Goal: Task Accomplishment & Management: Complete application form

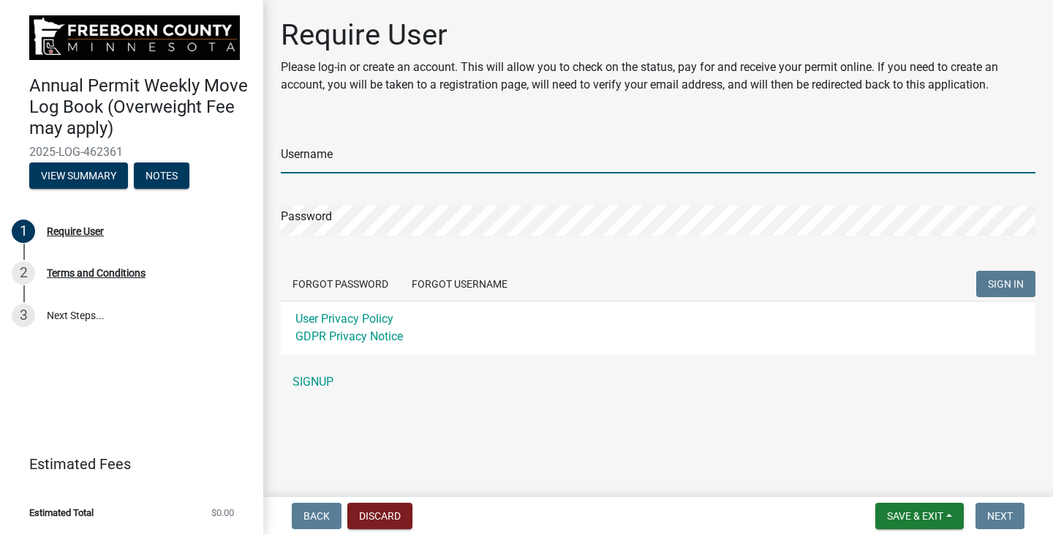
type input "[PERSON_NAME] Construction"
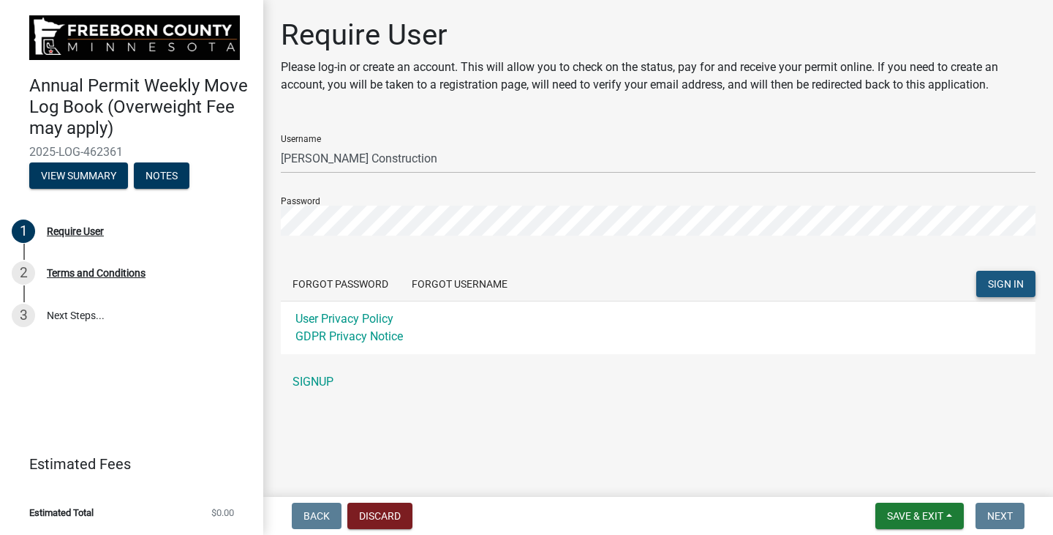
click at [996, 280] on span "SIGN IN" at bounding box center [1006, 284] width 36 height 12
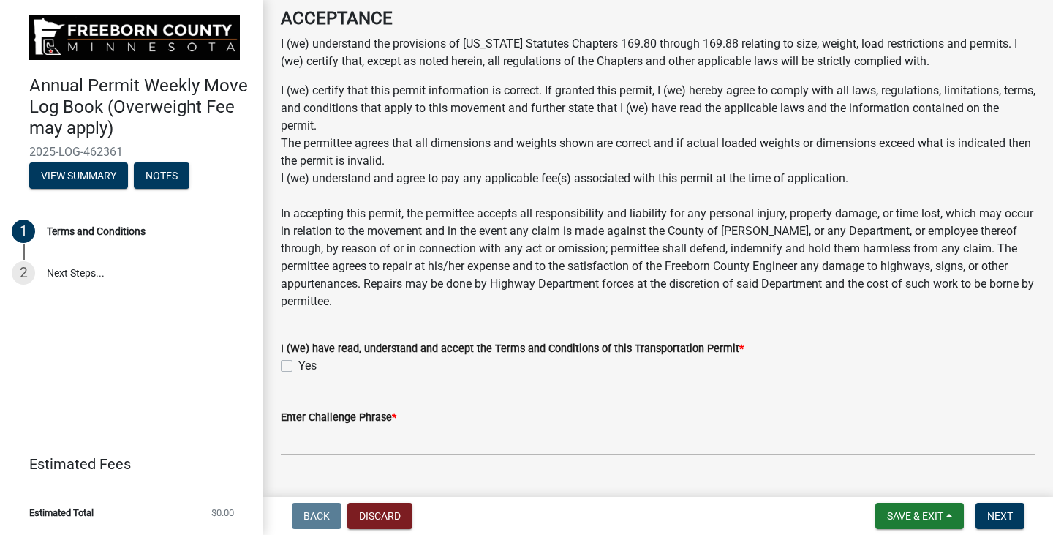
scroll to position [1200, 0]
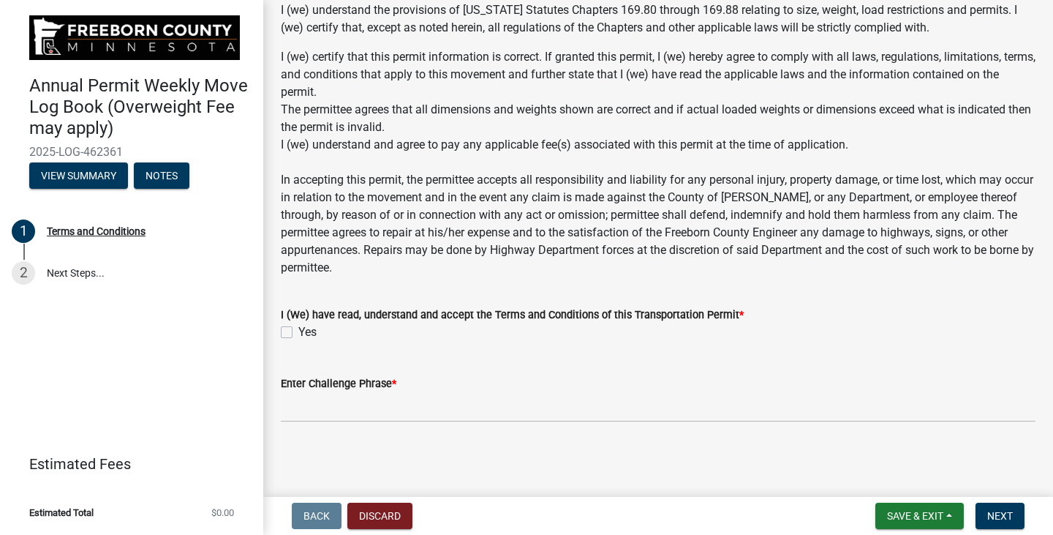
click at [298, 334] on label "Yes" at bounding box center [307, 332] width 18 height 18
click at [298, 333] on input "Yes" at bounding box center [303, 328] width 10 height 10
checkbox input "true"
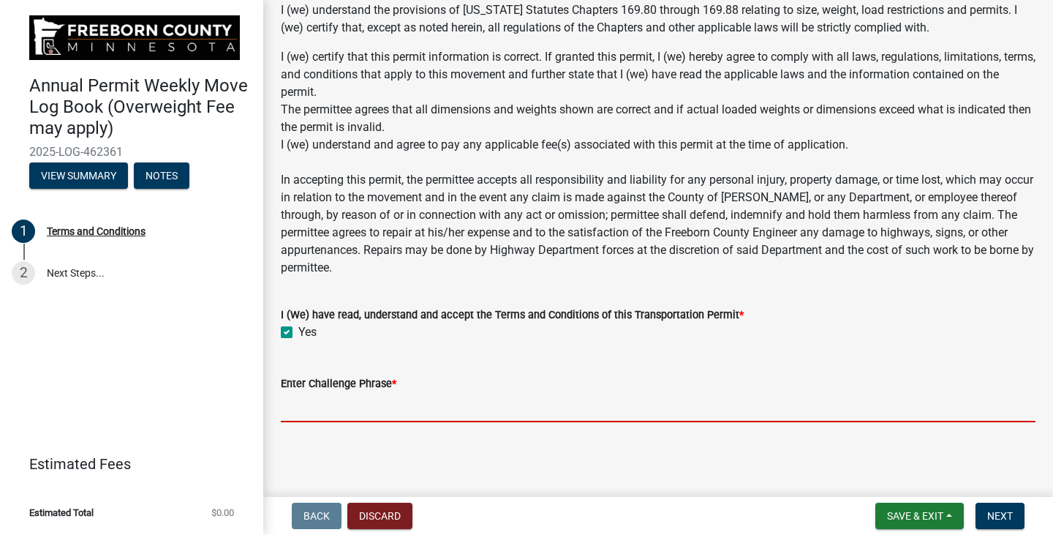
drag, startPoint x: 315, startPoint y: 412, endPoint x: 334, endPoint y: 413, distance: 19.1
click at [315, 412] on input "Enter Challenge Phrase *" at bounding box center [658, 407] width 755 height 30
type input "[PERSON_NAME]"
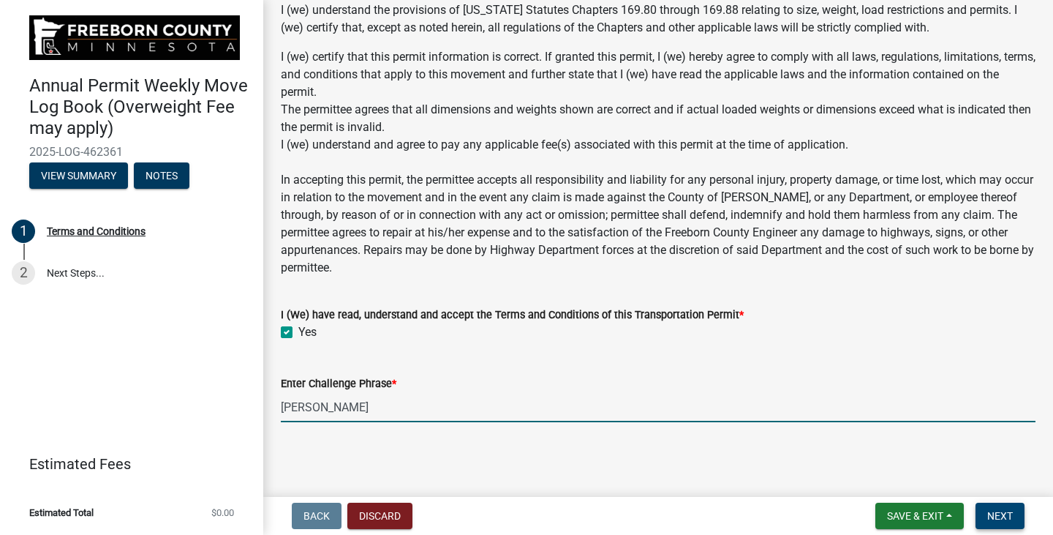
click at [1001, 516] on span "Next" at bounding box center [1000, 516] width 26 height 12
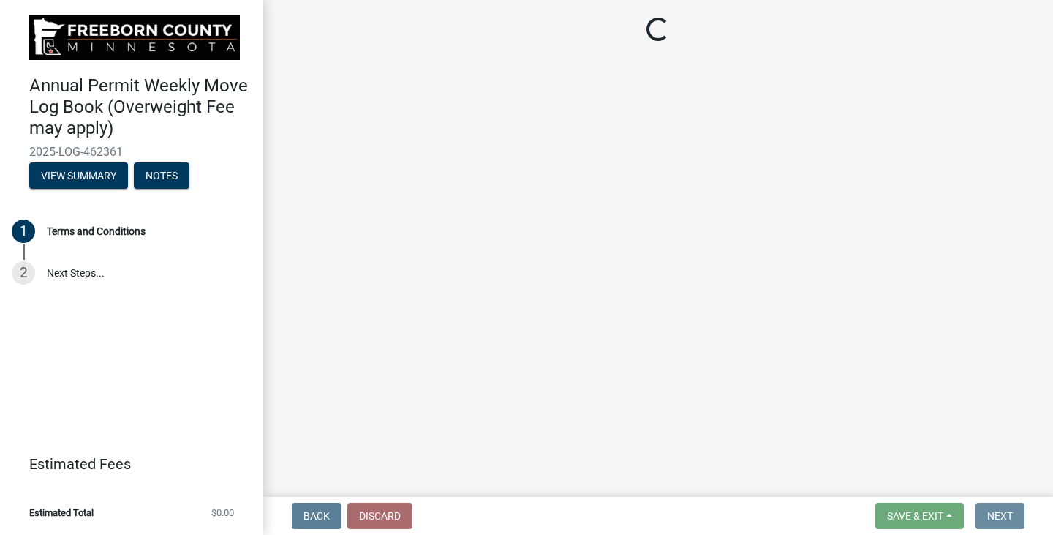
scroll to position [0, 0]
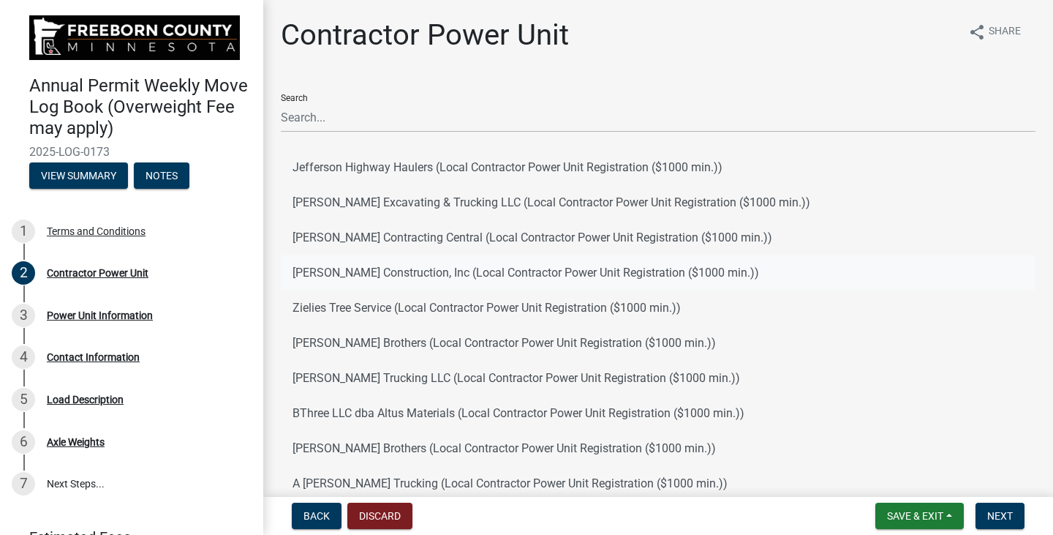
click at [345, 271] on button "[PERSON_NAME] Construction, Inc (Local Contractor Power Unit Registration ($100…" at bounding box center [658, 272] width 755 height 35
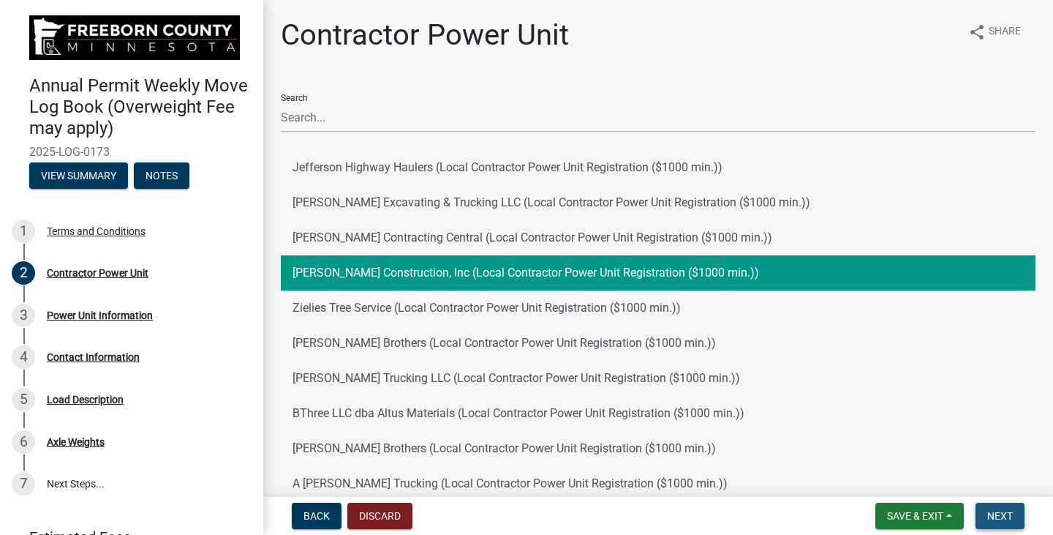
drag, startPoint x: 998, startPoint y: 510, endPoint x: 771, endPoint y: 424, distance: 243.3
click at [996, 510] on span "Next" at bounding box center [1000, 516] width 26 height 12
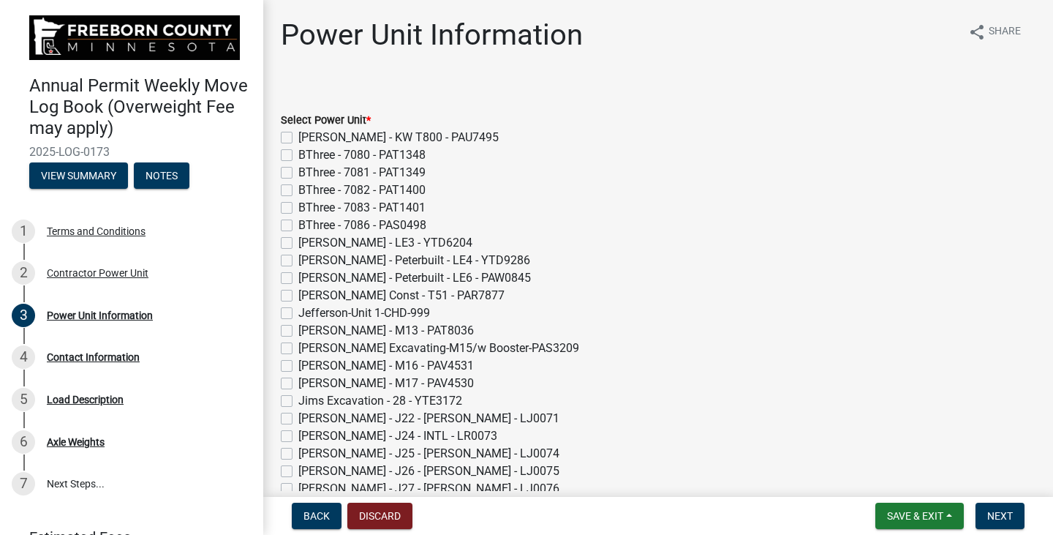
click at [298, 296] on label "[PERSON_NAME] Const - T51 - PAR7877" at bounding box center [401, 296] width 206 height 18
click at [298, 296] on input "[PERSON_NAME] Const - T51 - PAR7877" at bounding box center [303, 292] width 10 height 10
checkbox input "true"
checkbox input "false"
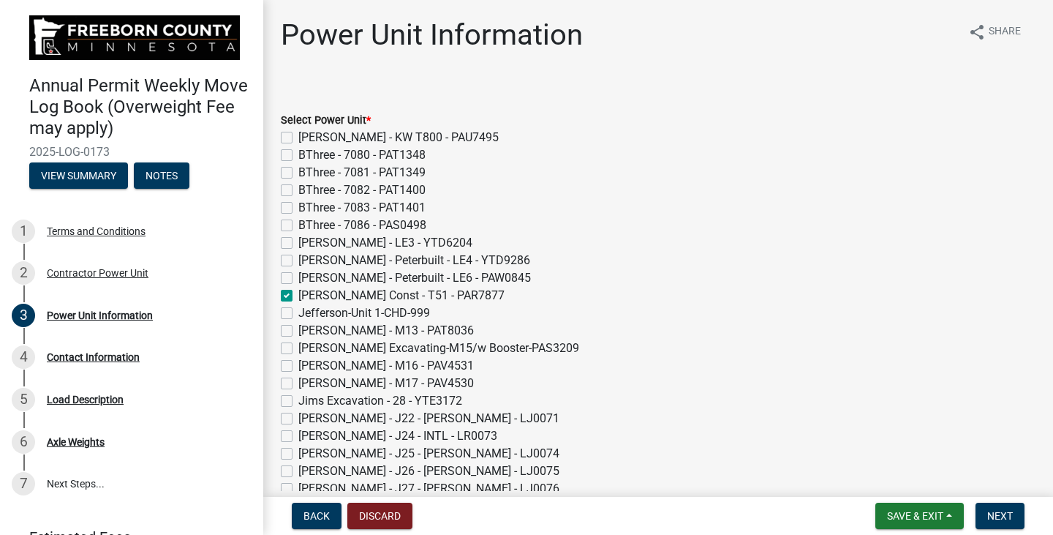
checkbox input "false"
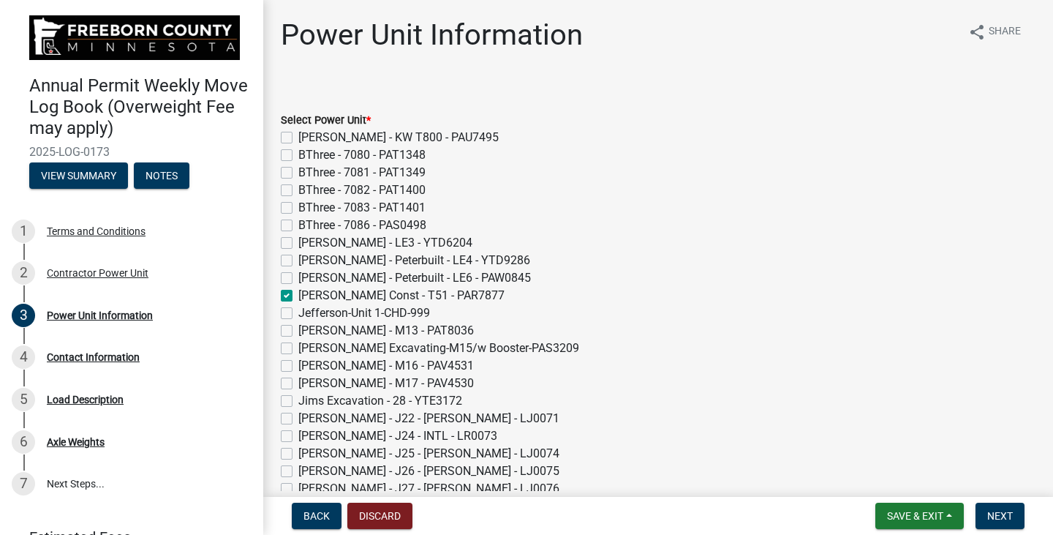
checkbox input "false"
checkbox input "true"
checkbox input "false"
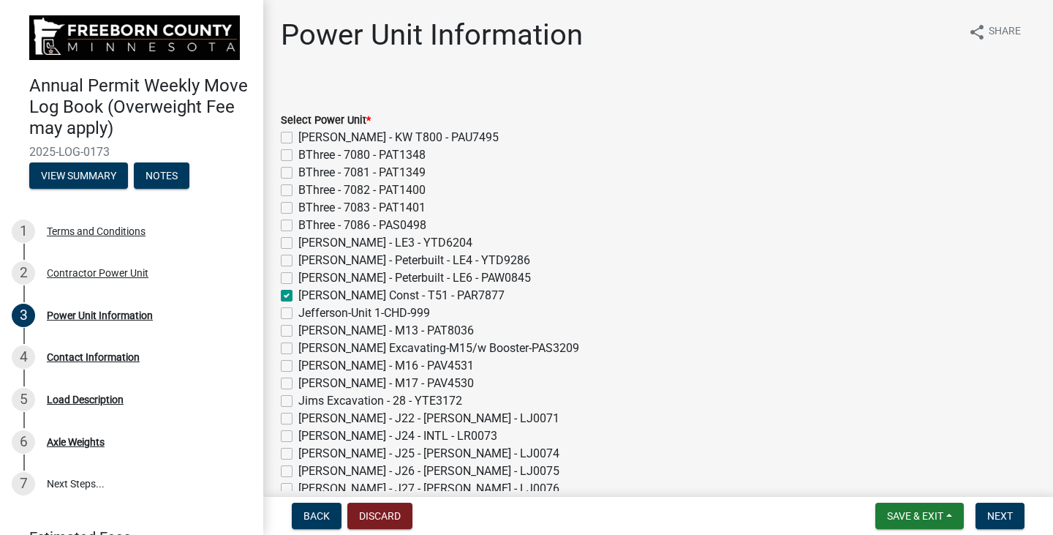
checkbox input "false"
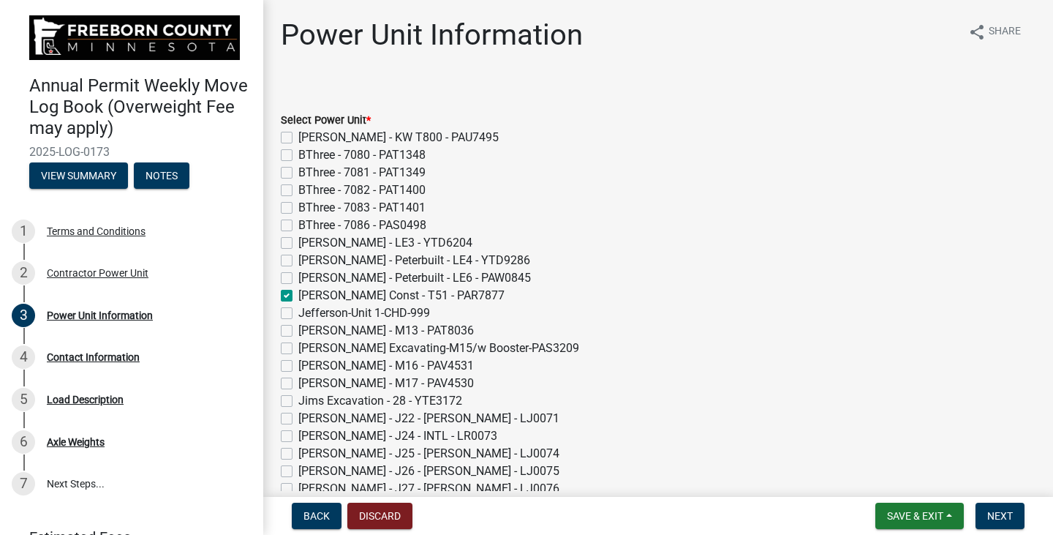
checkbox input "false"
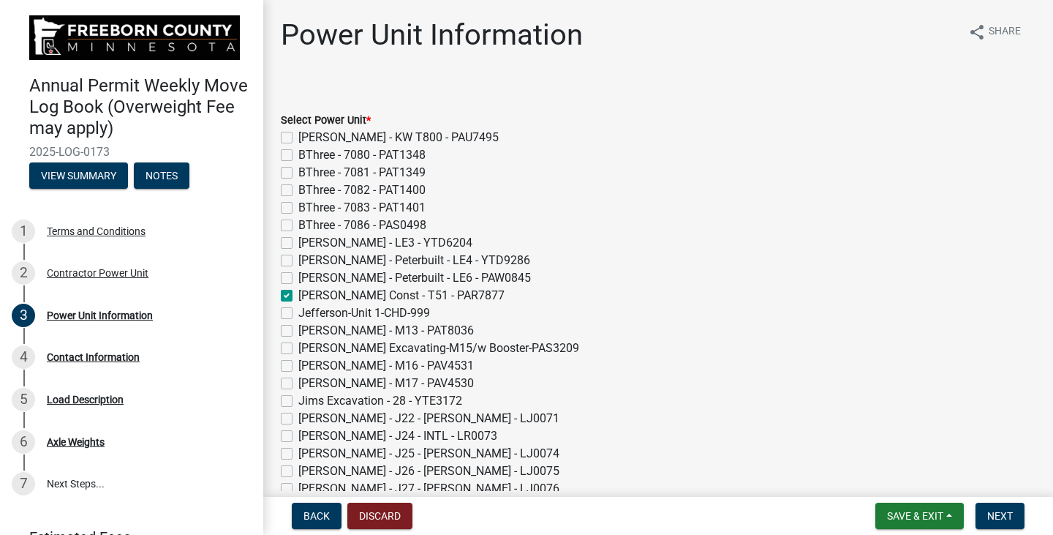
checkbox input "false"
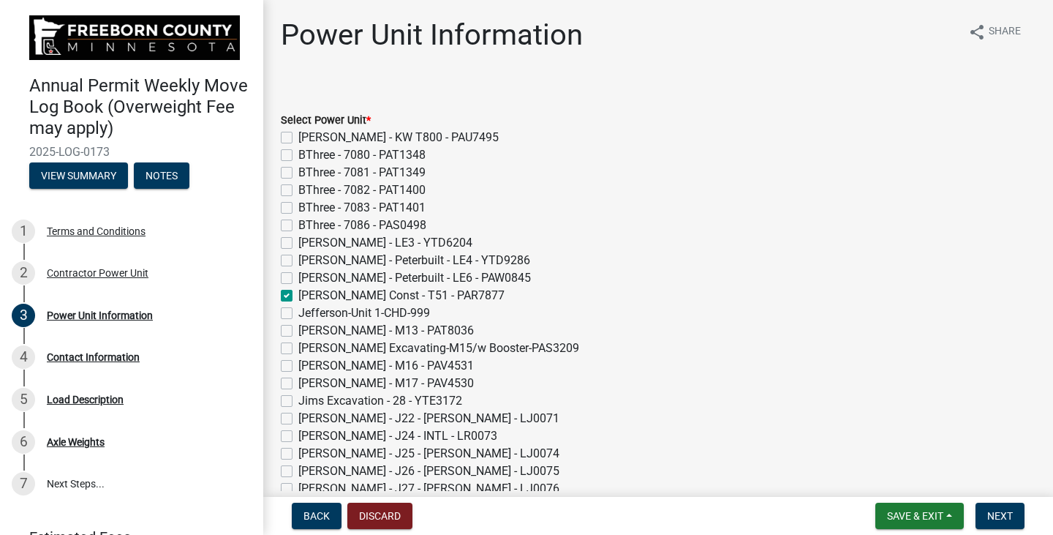
checkbox input "false"
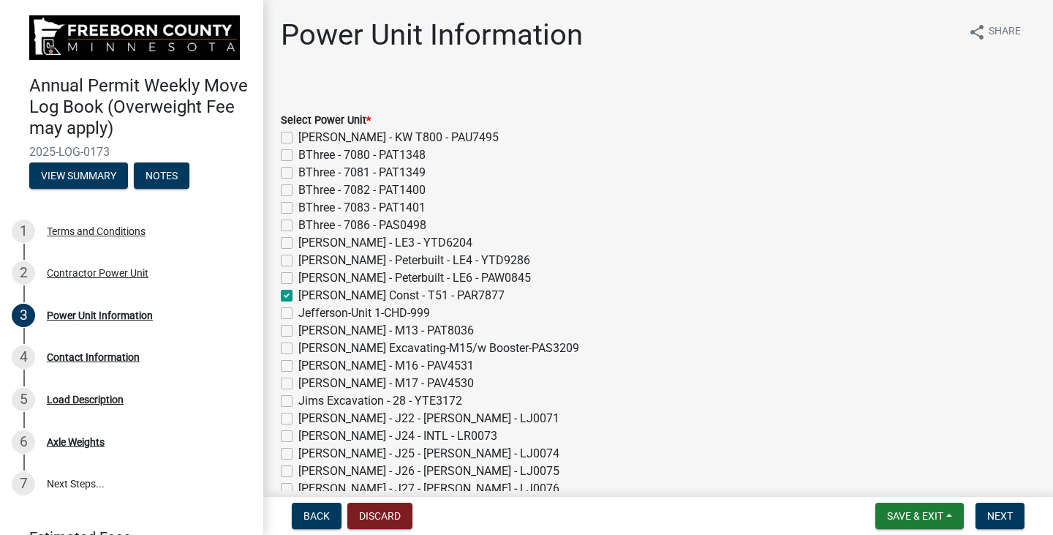
checkbox input "false"
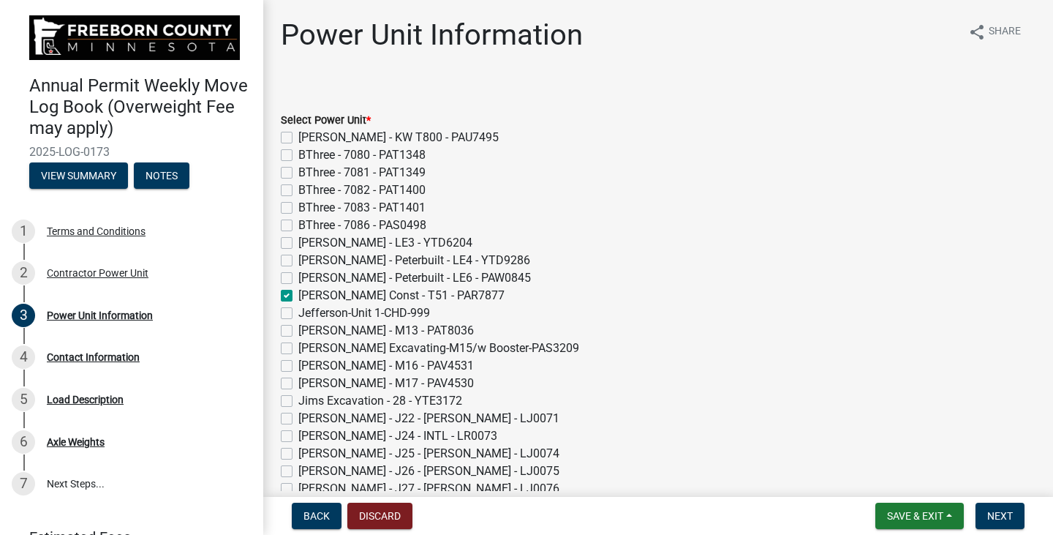
checkbox input "false"
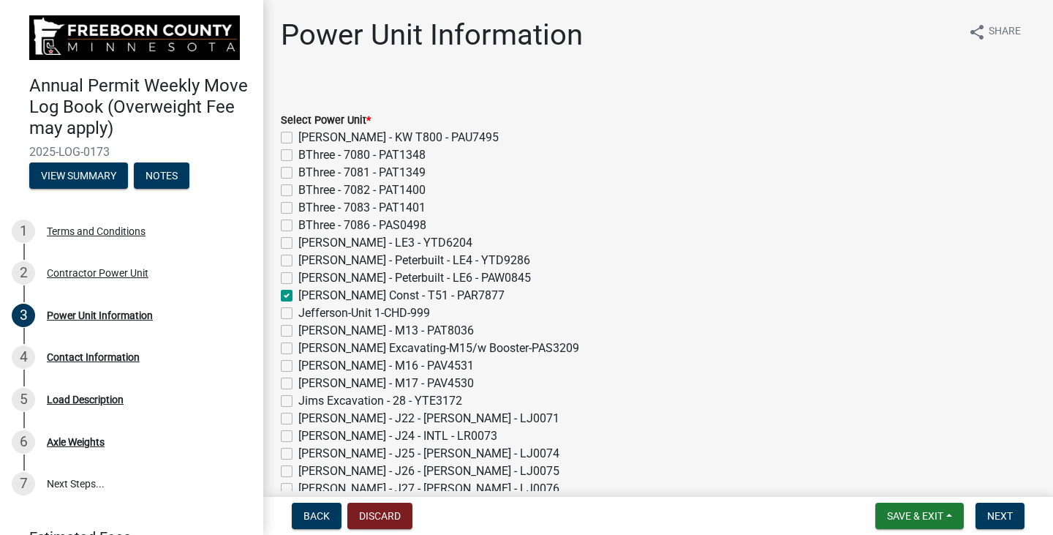
checkbox input "false"
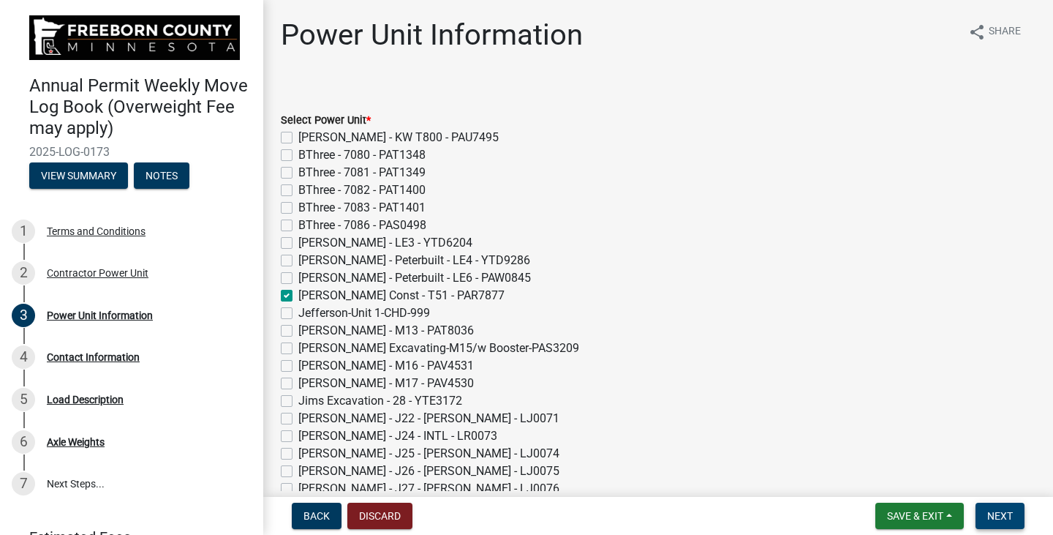
click at [993, 519] on span "Next" at bounding box center [1000, 516] width 26 height 12
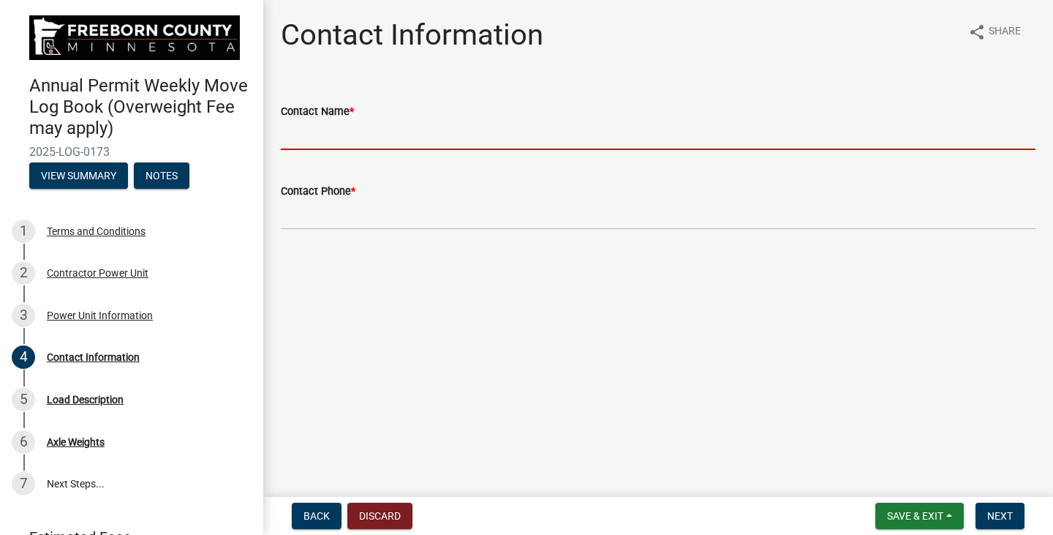
click at [306, 141] on input "Contact Name *" at bounding box center [658, 135] width 755 height 30
type input "[PERSON_NAME]"
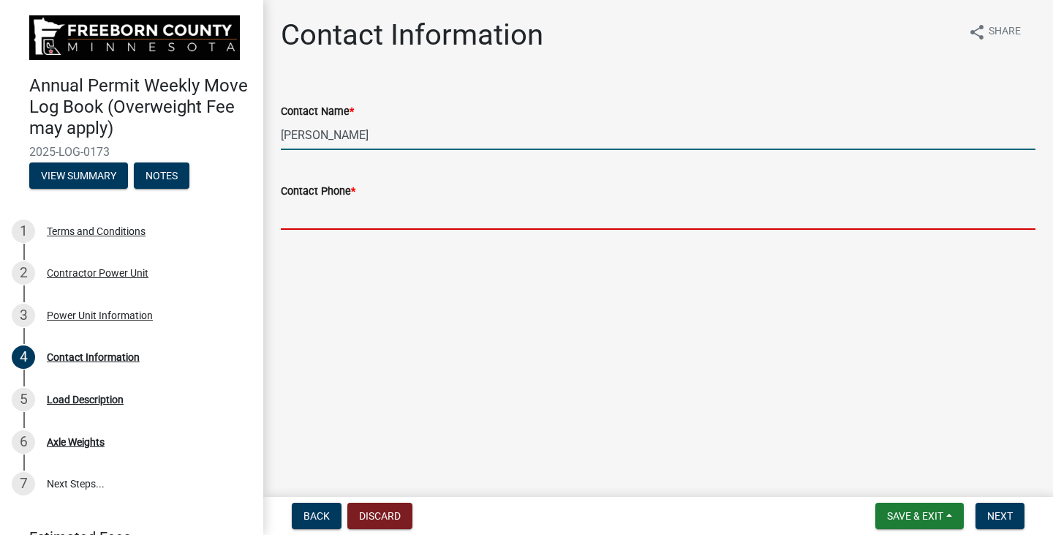
click at [330, 210] on input "Contact Phone *" at bounding box center [658, 215] width 755 height 30
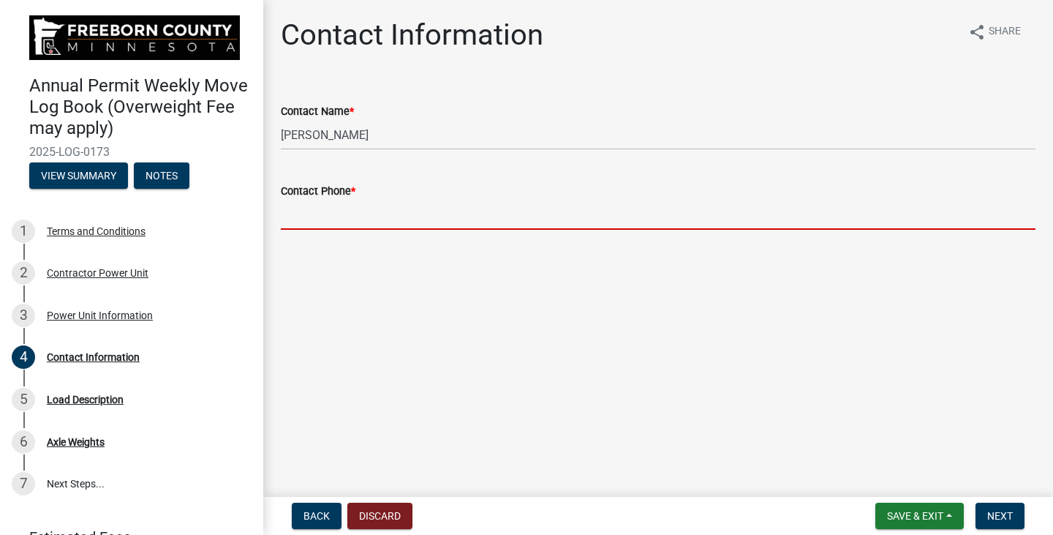
type input "[PHONE_NUMBER]"
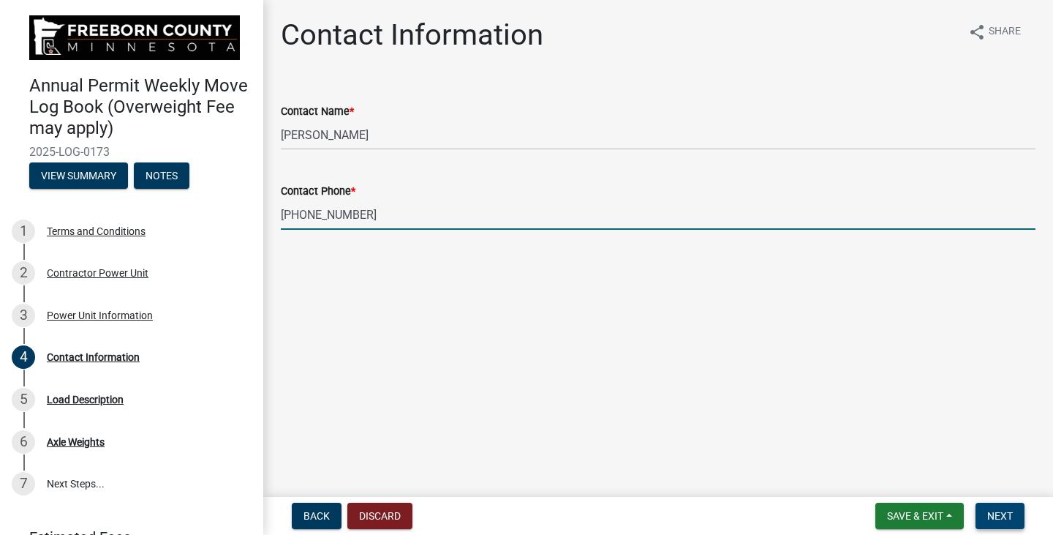
click at [992, 511] on span "Next" at bounding box center [1000, 516] width 26 height 12
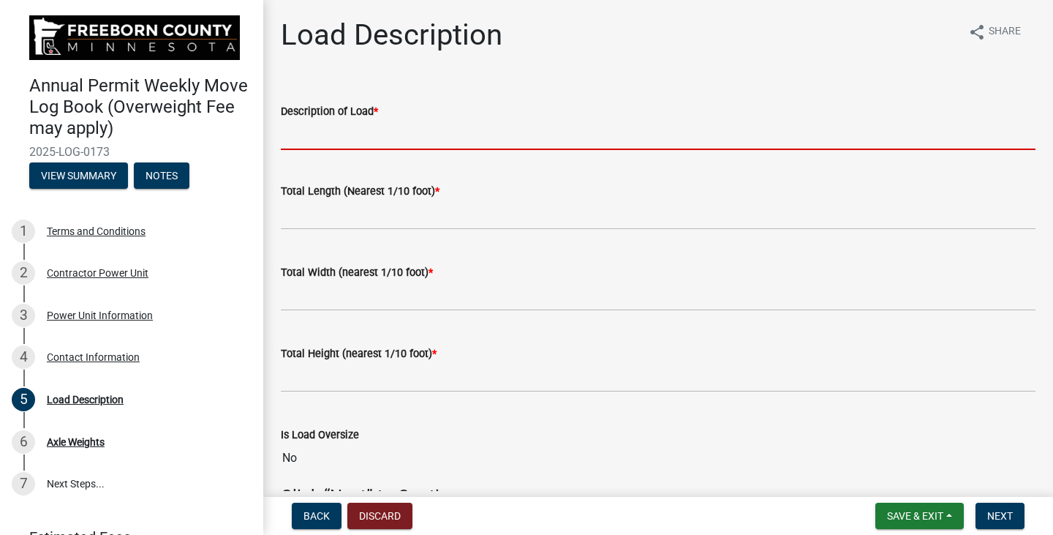
click at [320, 142] on input "Description of Load *" at bounding box center [658, 135] width 755 height 30
type input "324"
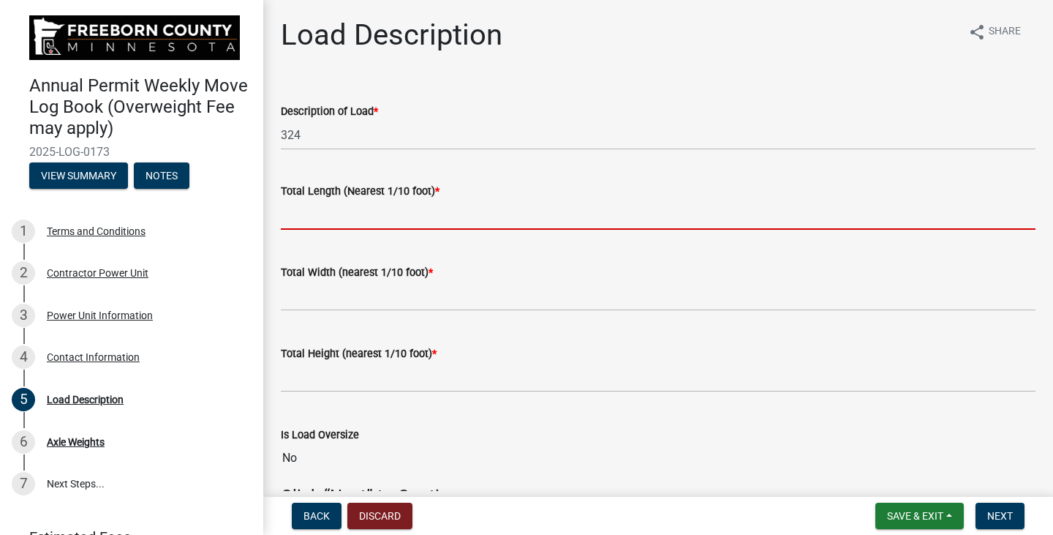
click at [331, 222] on input "text" at bounding box center [658, 215] width 755 height 30
type input "85.0"
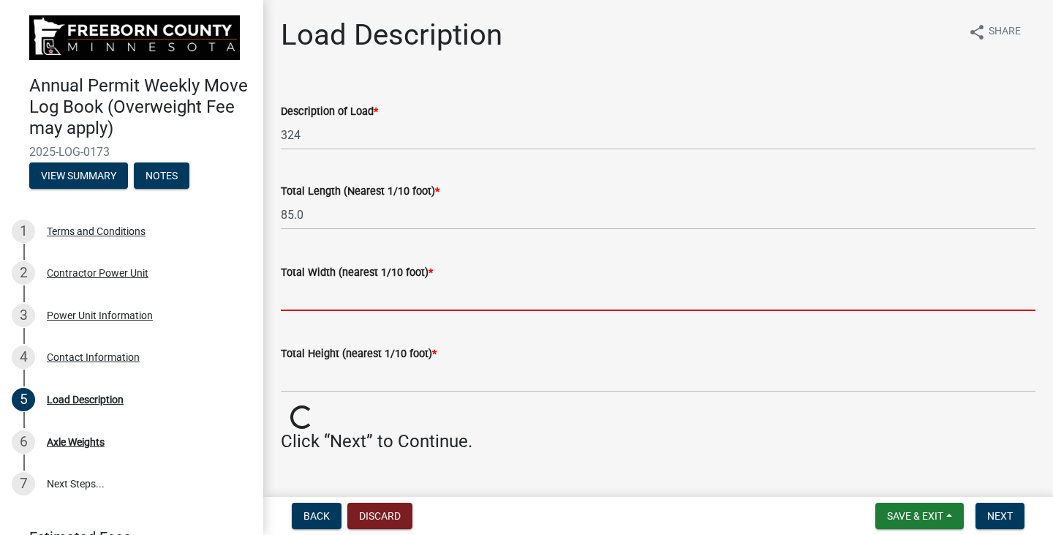
click at [332, 296] on input "text" at bounding box center [658, 296] width 755 height 30
type input "11.0"
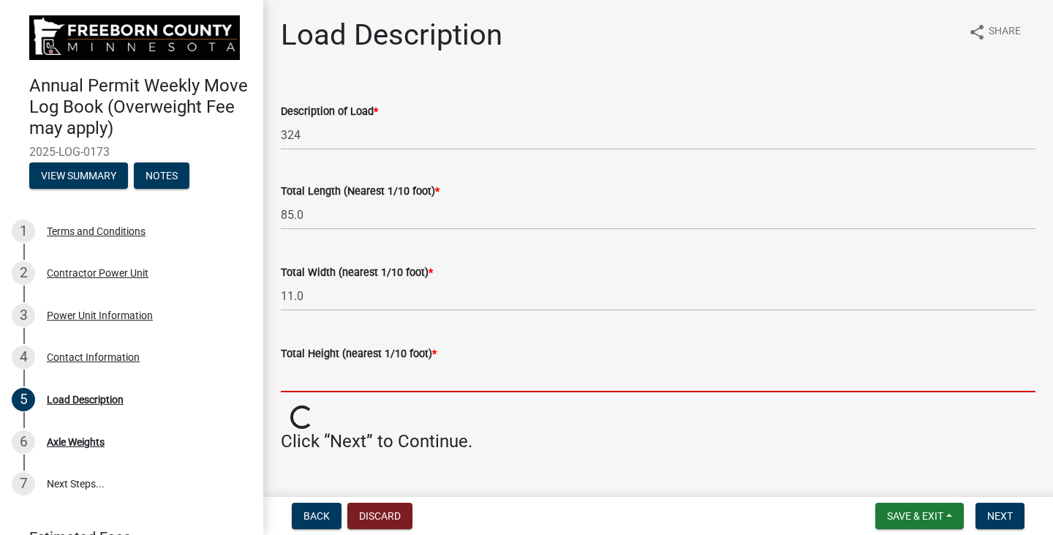
click at [350, 385] on input "text" at bounding box center [658, 377] width 755 height 30
type input "13.0"
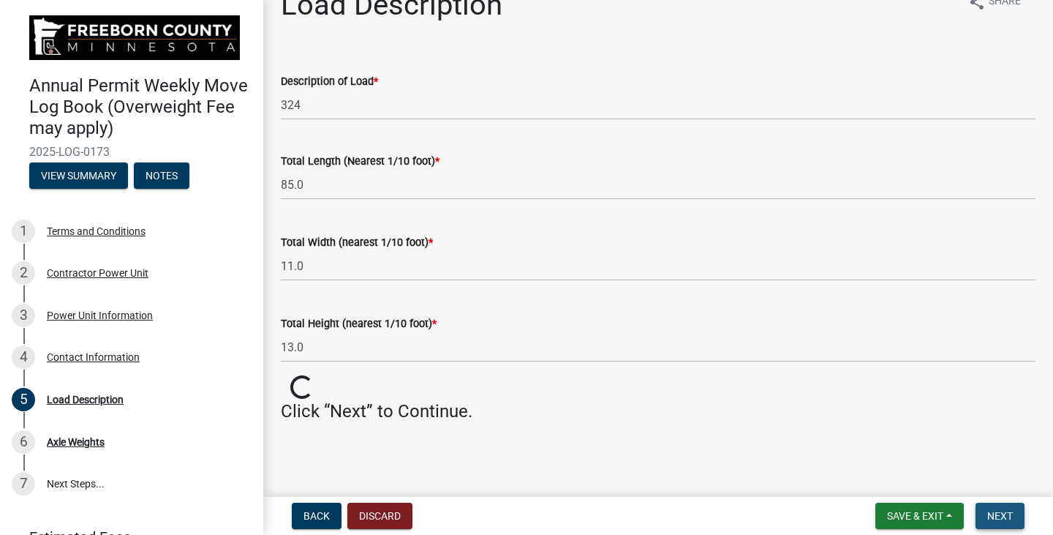
scroll to position [4, 0]
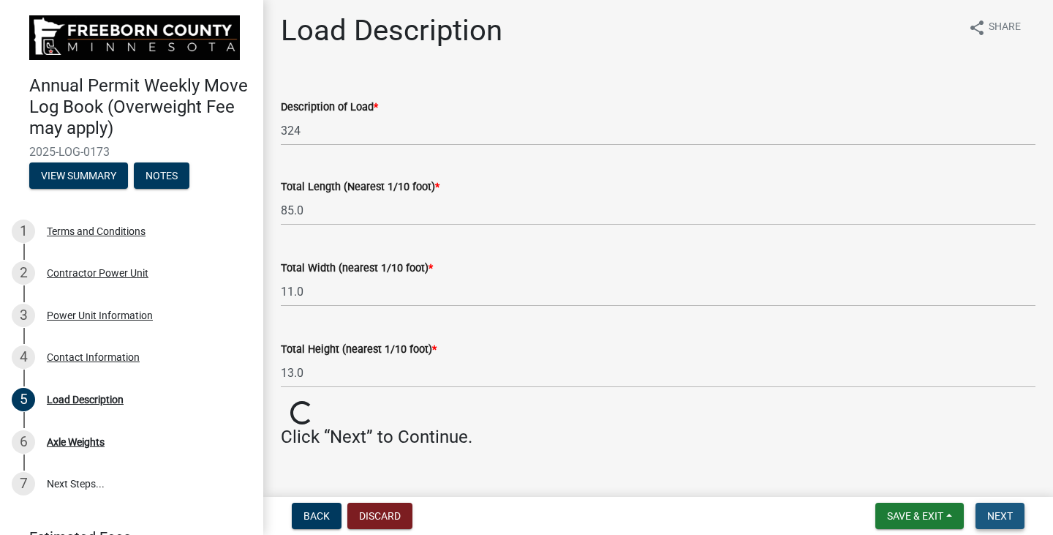
click at [996, 522] on button "Next" at bounding box center [1000, 516] width 49 height 26
click at [1004, 513] on span "Next" at bounding box center [1000, 516] width 26 height 12
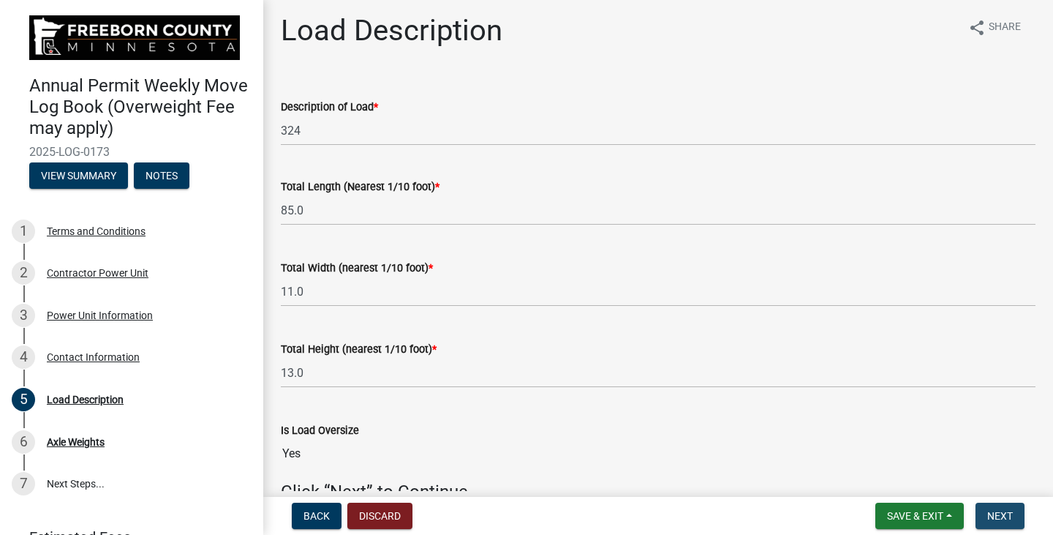
scroll to position [0, 0]
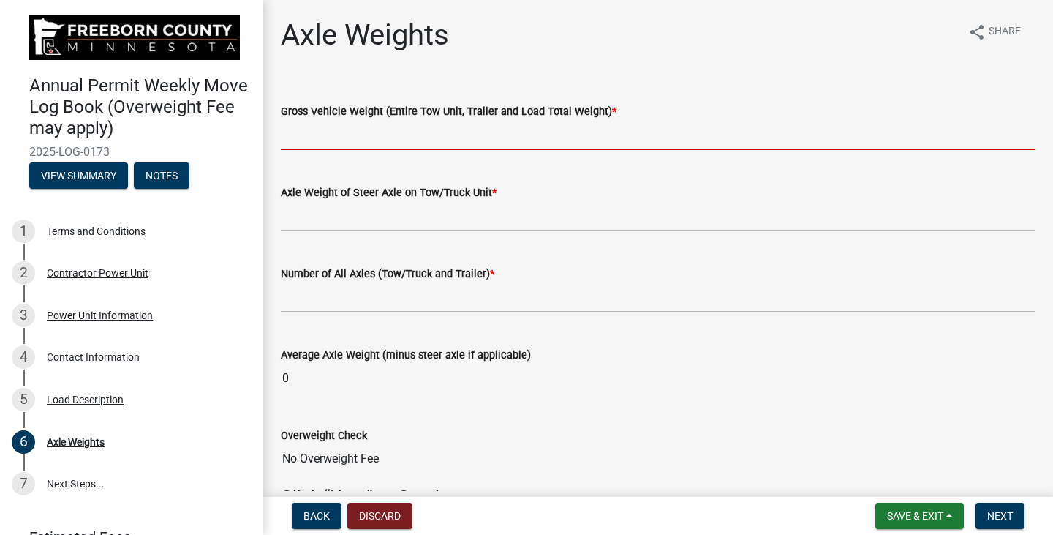
click at [308, 135] on input "text" at bounding box center [658, 135] width 755 height 30
type input "134000"
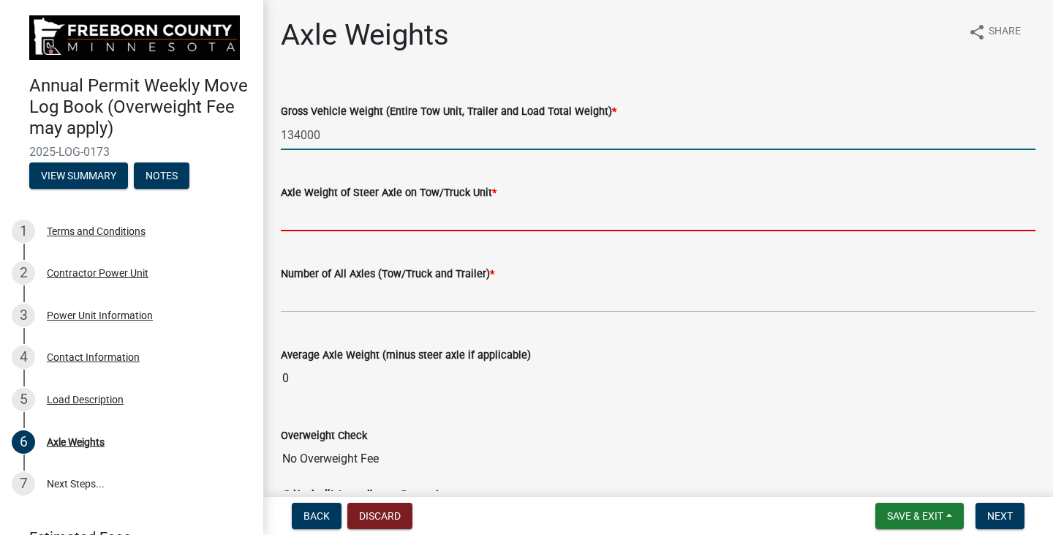
click at [353, 209] on input "text" at bounding box center [658, 216] width 755 height 30
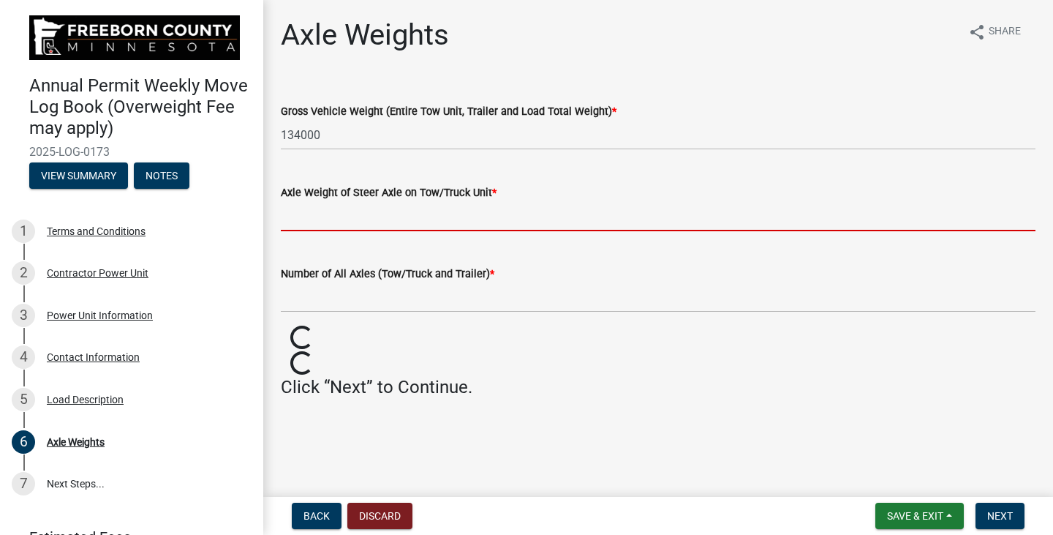
type input "18000"
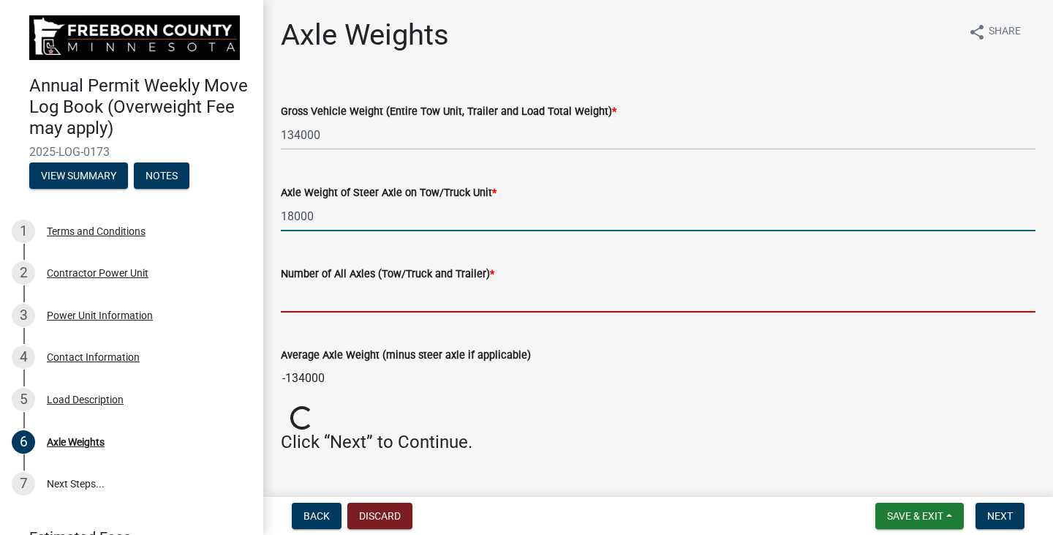
click at [376, 299] on input "text" at bounding box center [658, 297] width 755 height 30
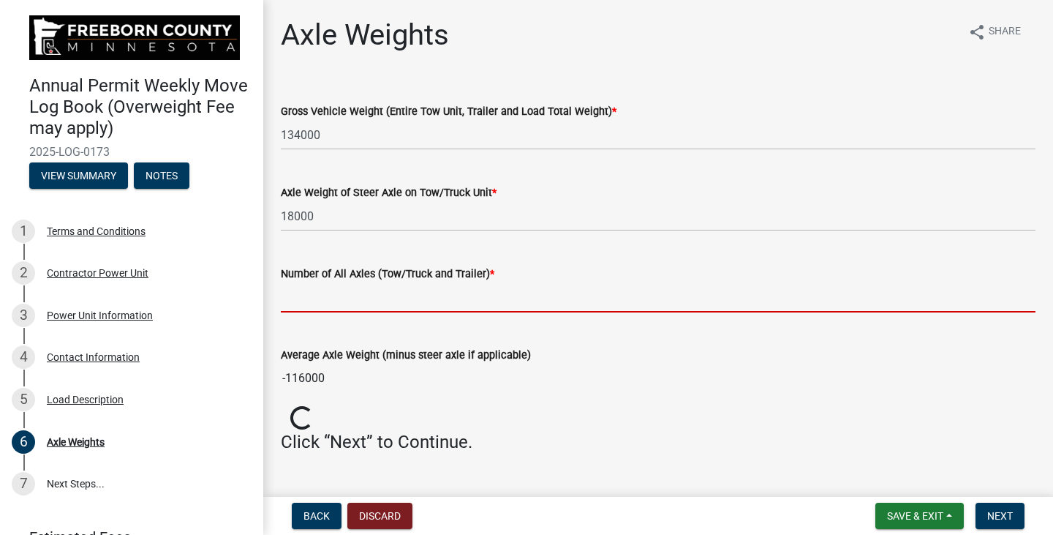
type input "8"
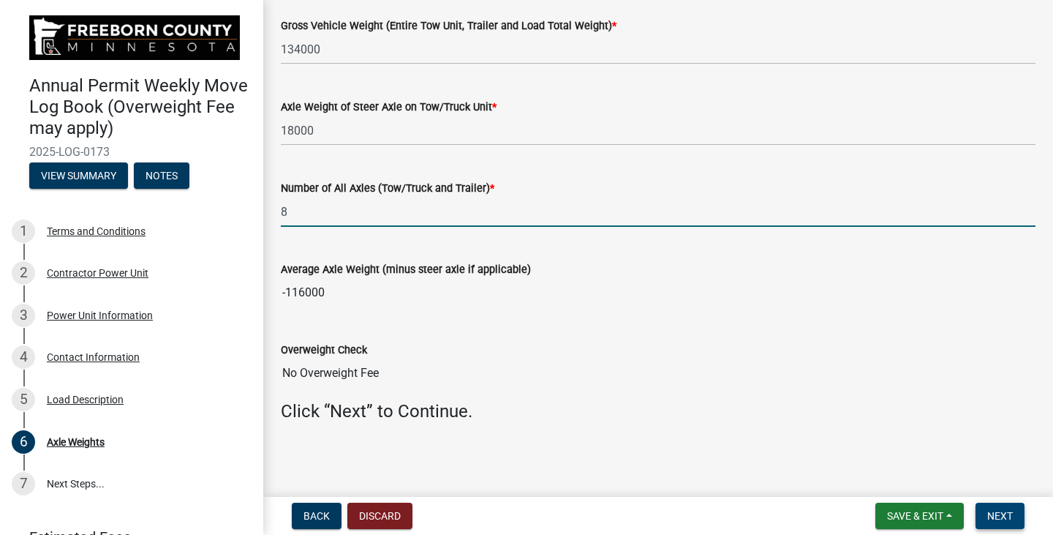
click at [1005, 521] on span "Next" at bounding box center [1000, 516] width 26 height 12
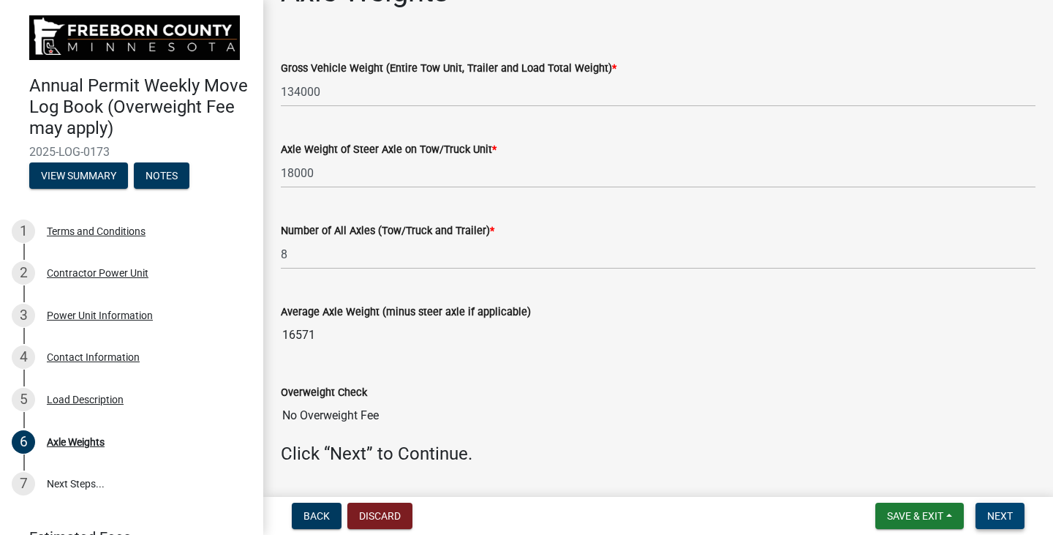
scroll to position [86, 0]
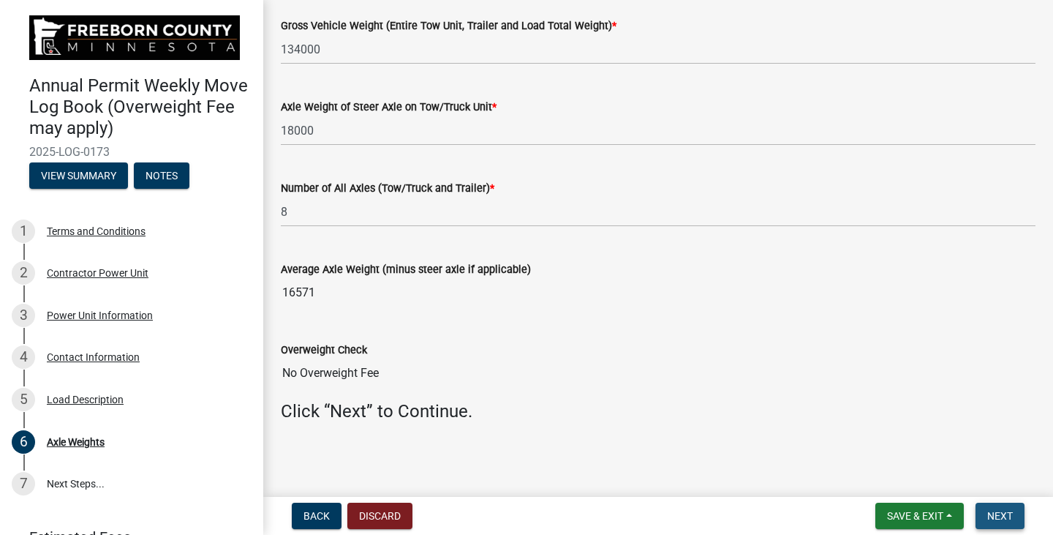
click at [1001, 513] on span "Next" at bounding box center [1000, 516] width 26 height 12
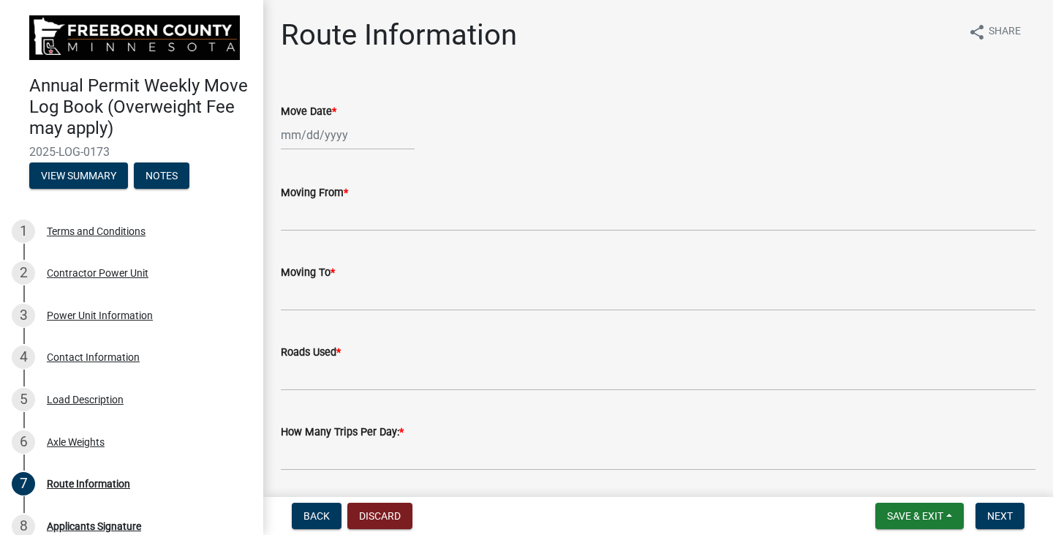
click at [305, 138] on div at bounding box center [348, 135] width 134 height 30
select select "8"
select select "2025"
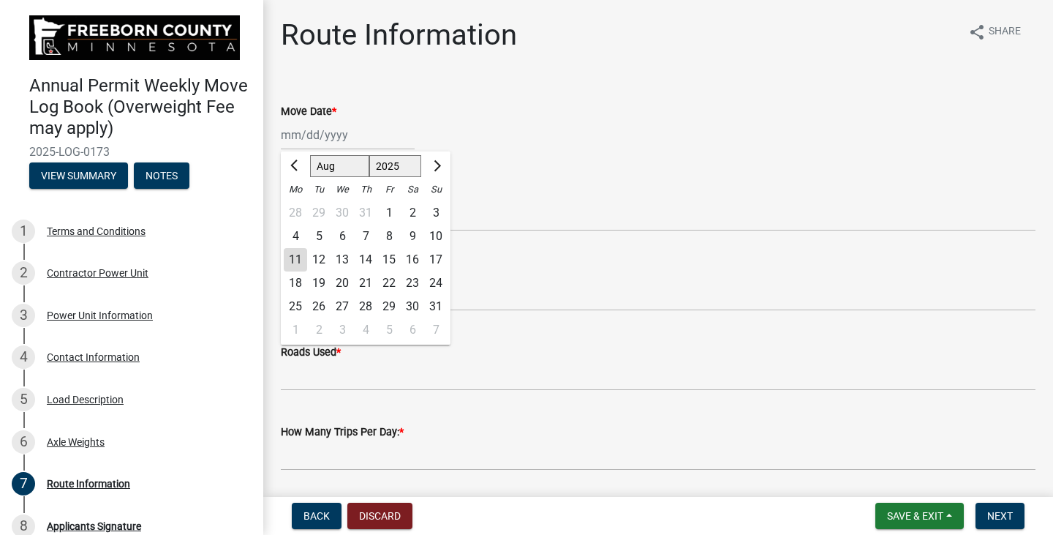
click at [316, 255] on div "12" at bounding box center [318, 259] width 23 height 23
type input "[DATE]"
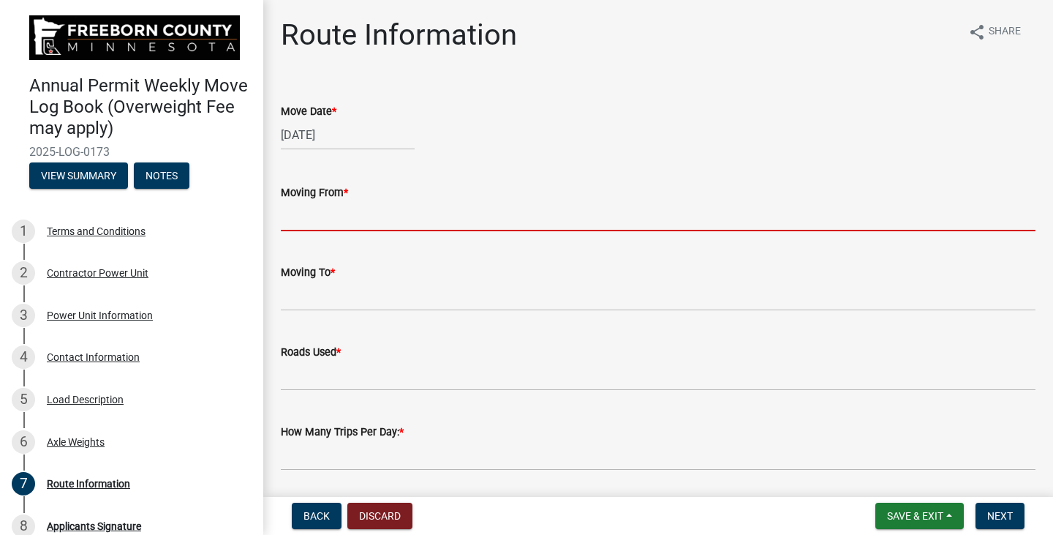
click at [292, 215] on input "Moving From *" at bounding box center [658, 216] width 755 height 30
type input "Hayward TWP"
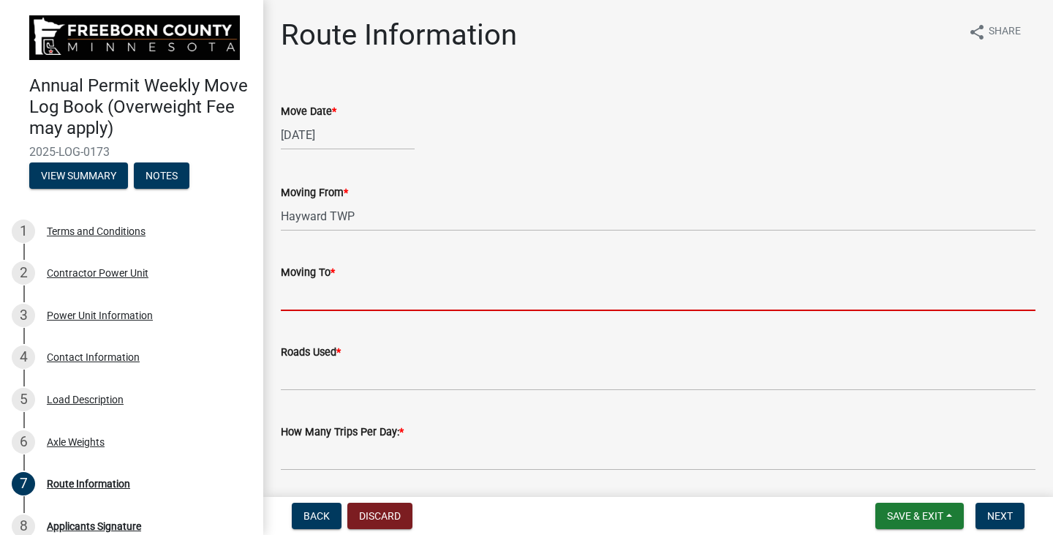
click at [287, 298] on input "Moving To *" at bounding box center [658, 296] width 755 height 30
type input "Geneva TWP"
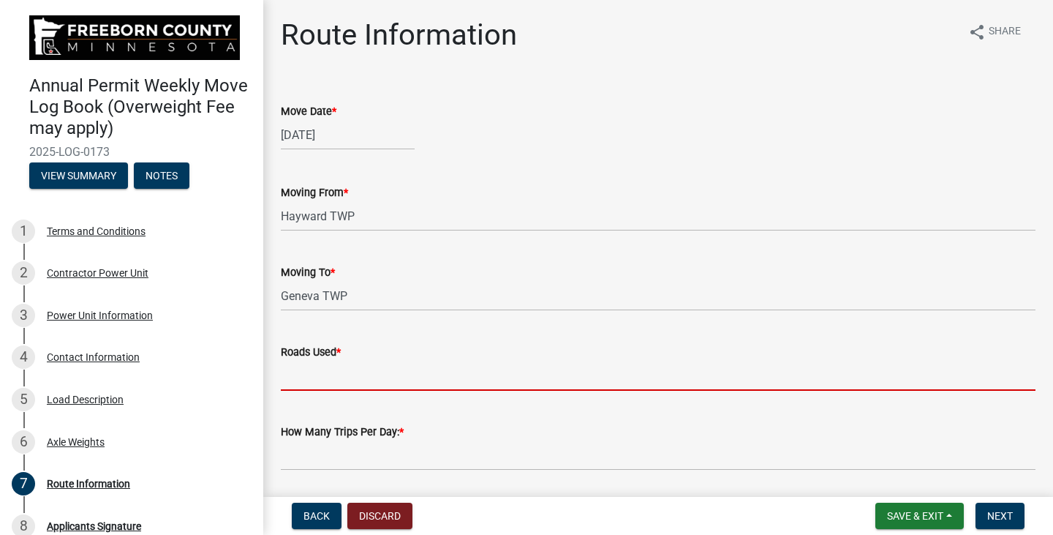
click at [307, 385] on input "Roads Used *" at bounding box center [658, 376] width 755 height 30
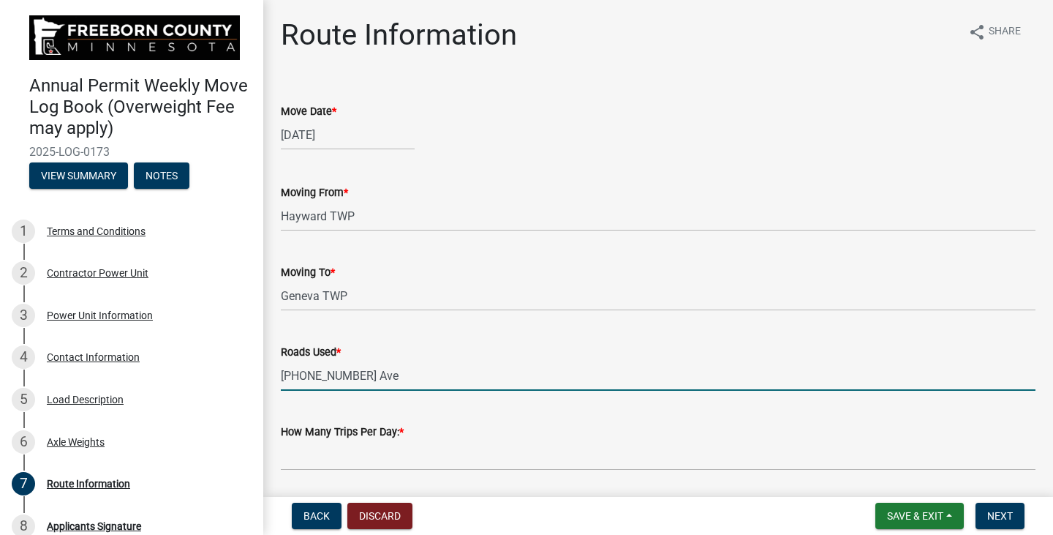
type input "[PHONE_NUMBER] Ave"
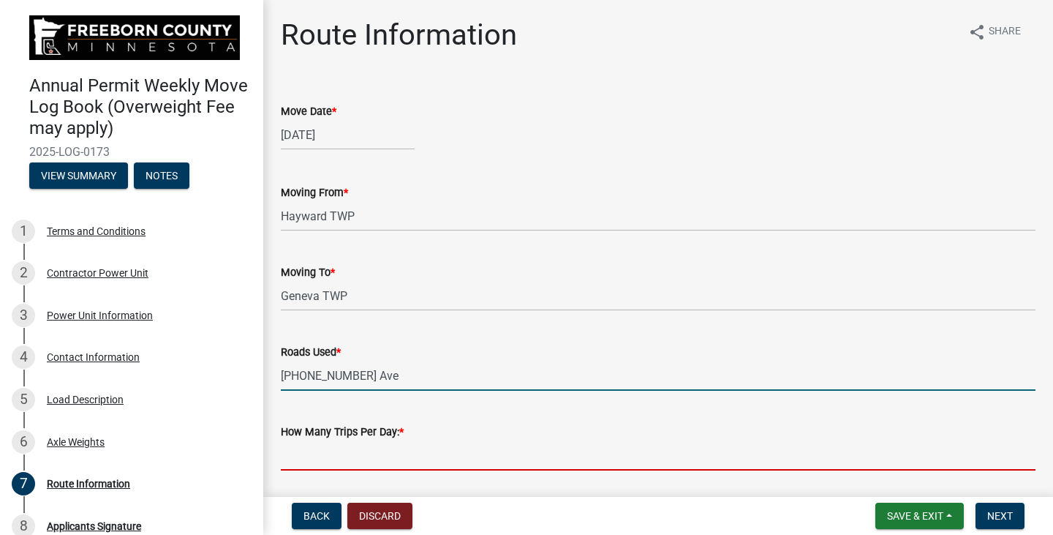
click at [319, 445] on input "text" at bounding box center [658, 455] width 755 height 30
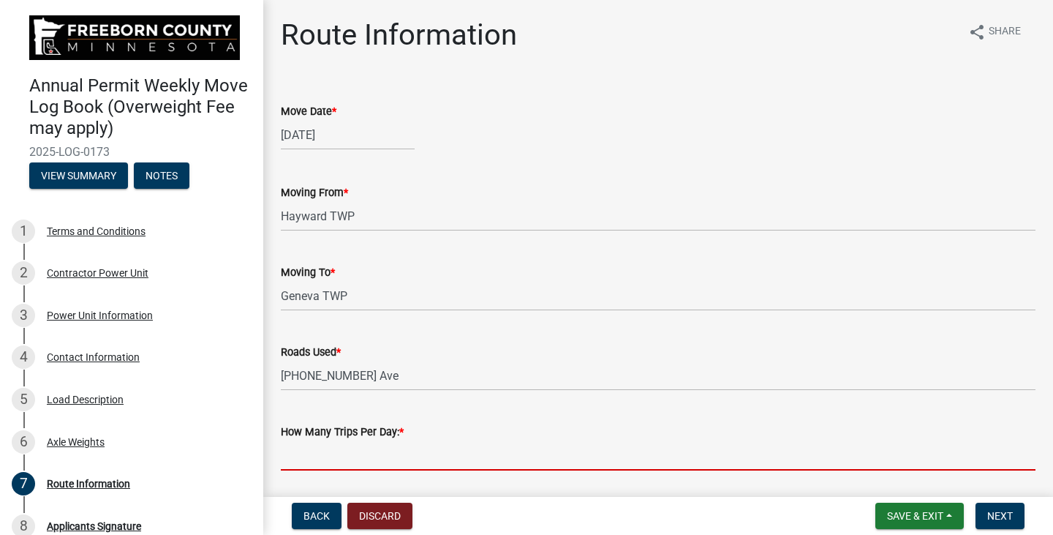
type input "1"
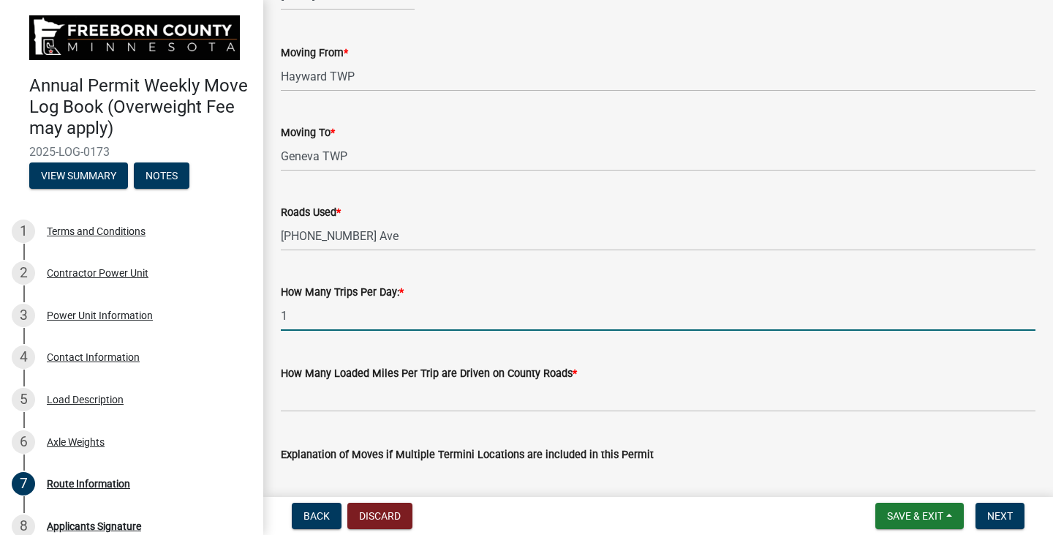
scroll to position [146, 0]
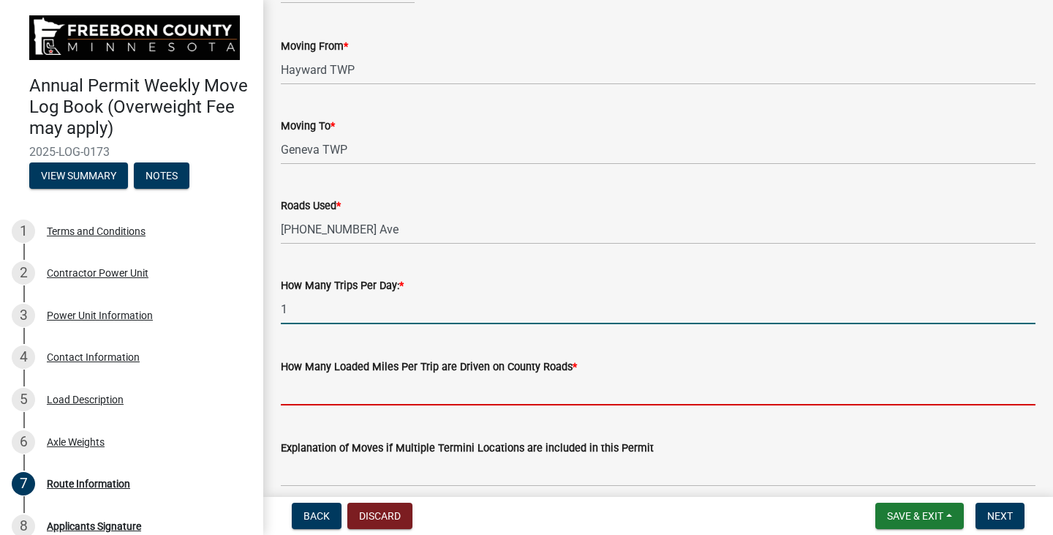
click at [296, 395] on input "text" at bounding box center [658, 390] width 755 height 30
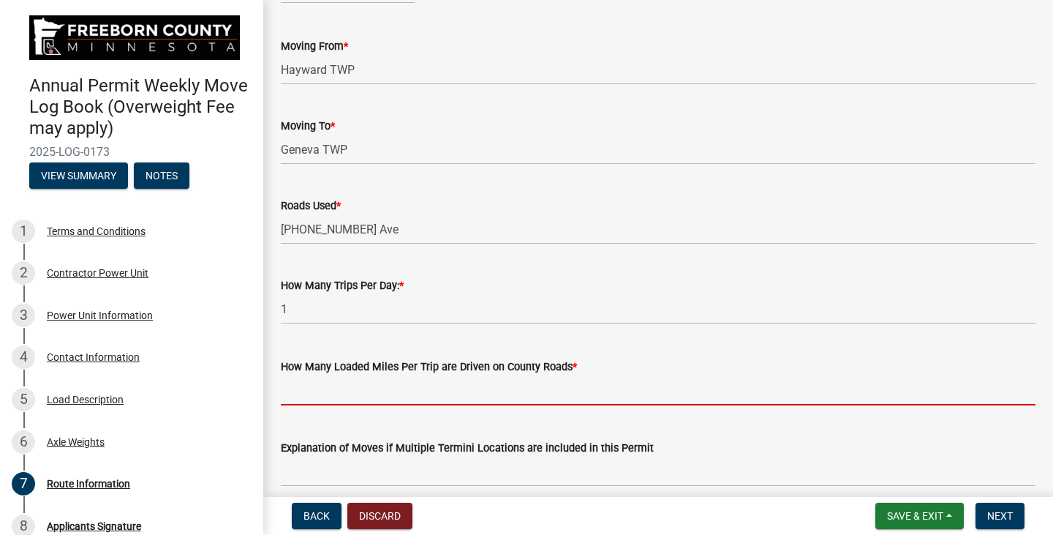
type input "8"
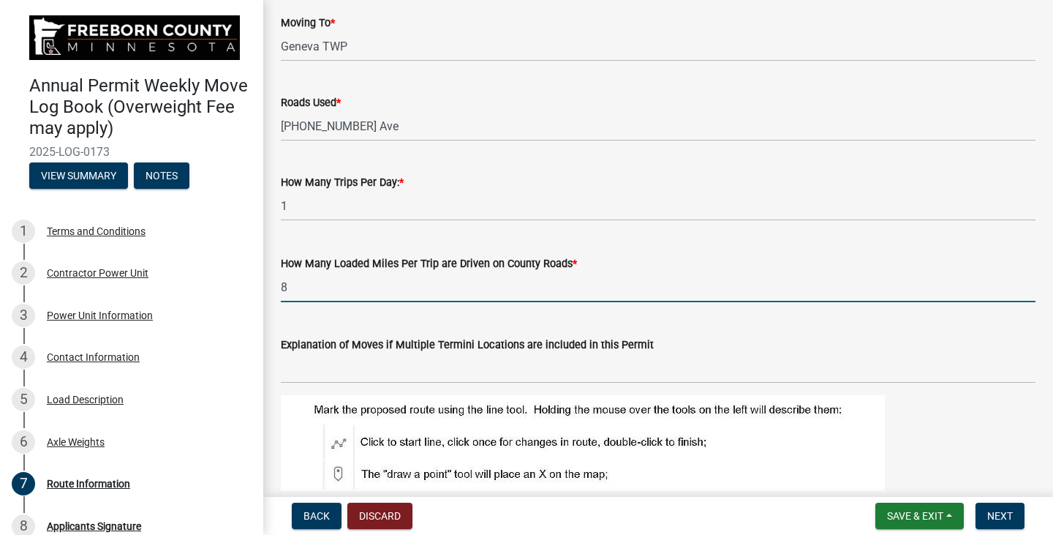
scroll to position [293, 0]
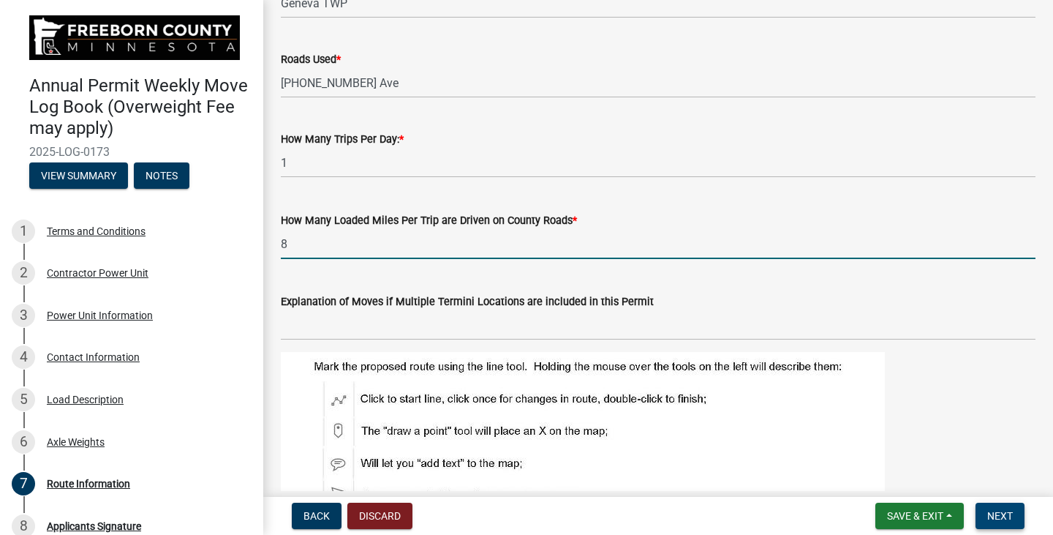
click at [1010, 516] on span "Next" at bounding box center [1000, 516] width 26 height 12
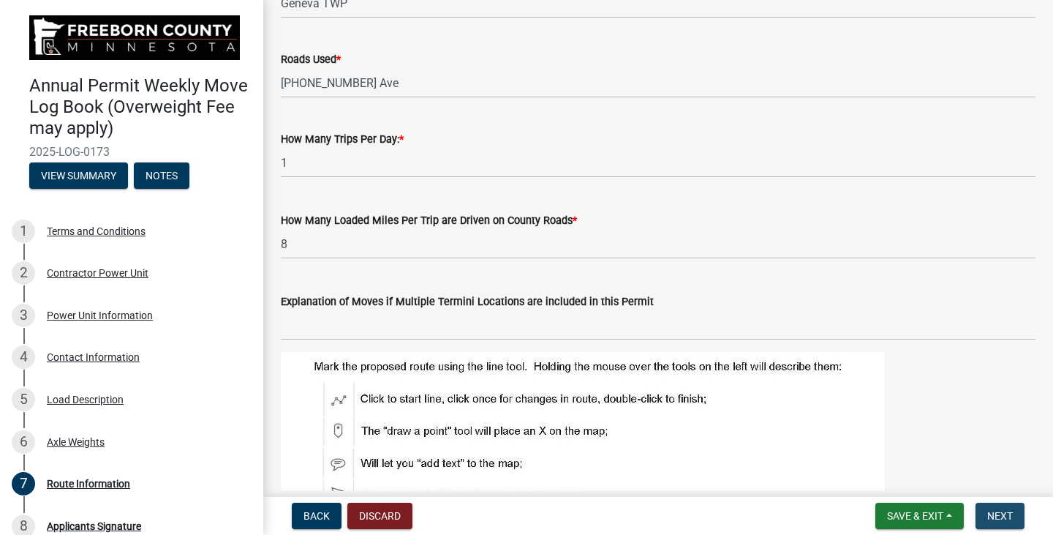
scroll to position [0, 0]
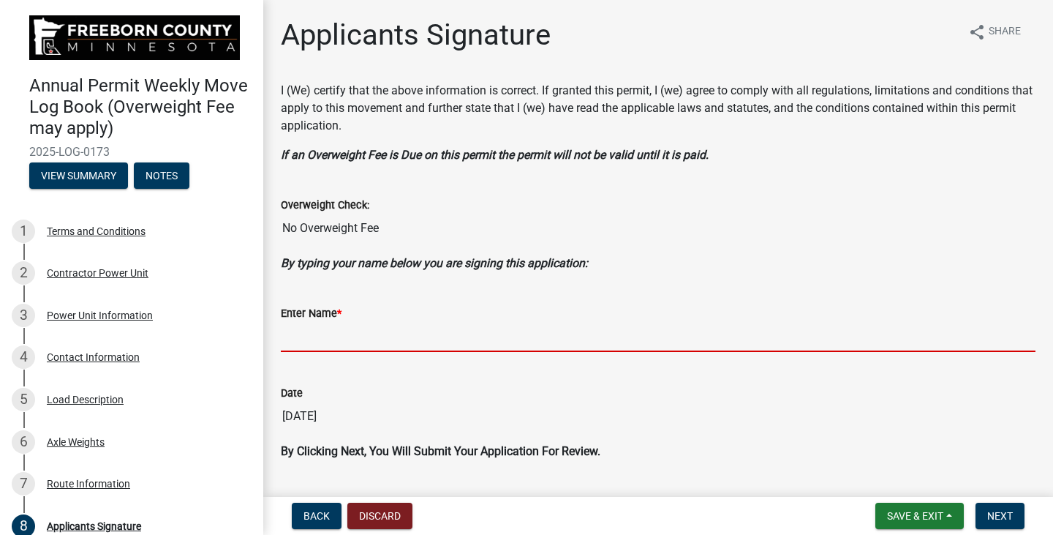
click at [337, 342] on input "Enter Name *" at bounding box center [658, 337] width 755 height 30
type input "[PERSON_NAME]"
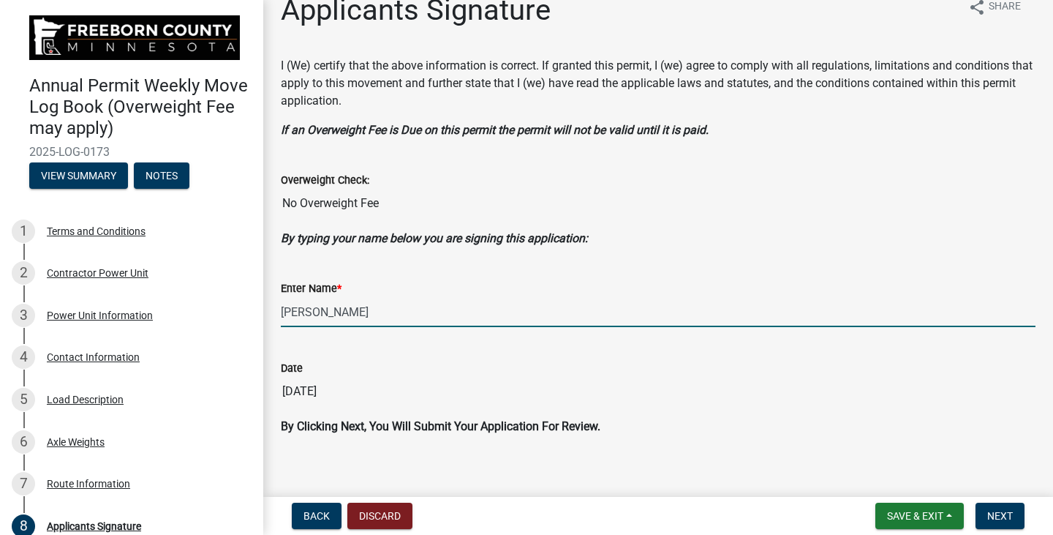
scroll to position [38, 0]
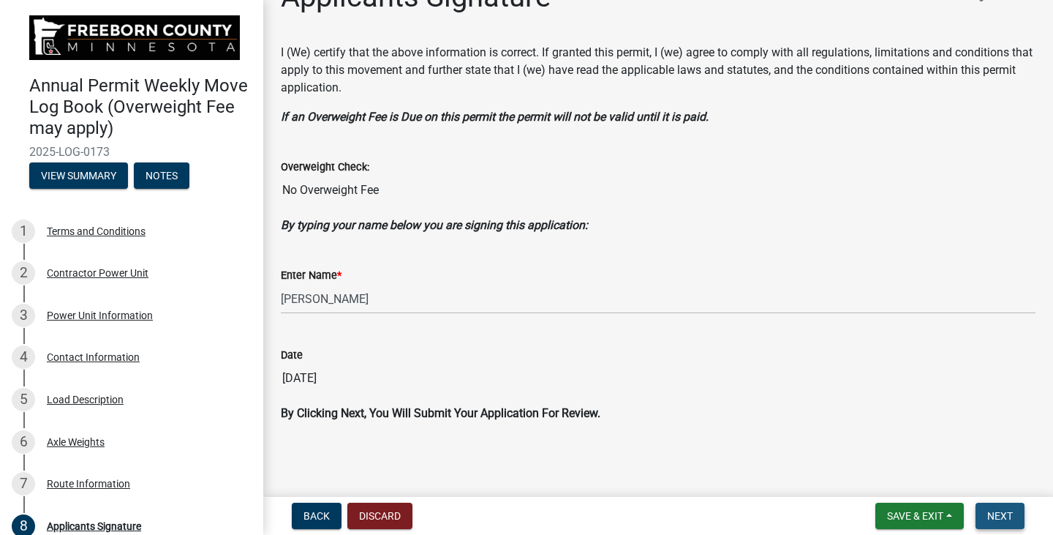
click at [1001, 515] on span "Next" at bounding box center [1000, 516] width 26 height 12
